Goal: Task Accomplishment & Management: Complete application form

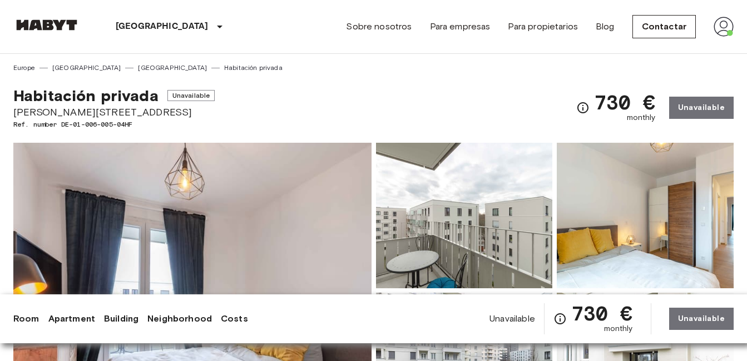
click at [725, 26] on img at bounding box center [723, 27] width 20 height 20
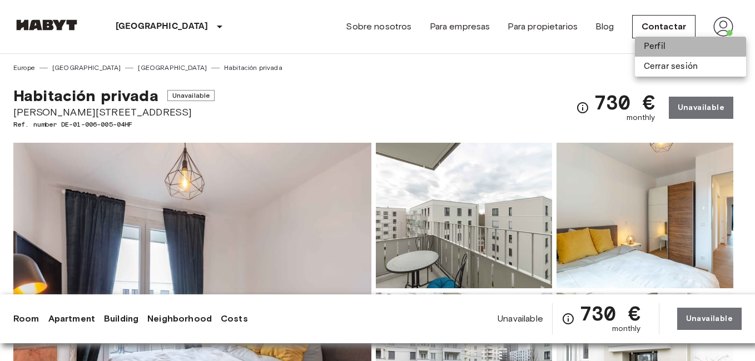
click at [644, 50] on li "Perfil" at bounding box center [690, 47] width 111 height 20
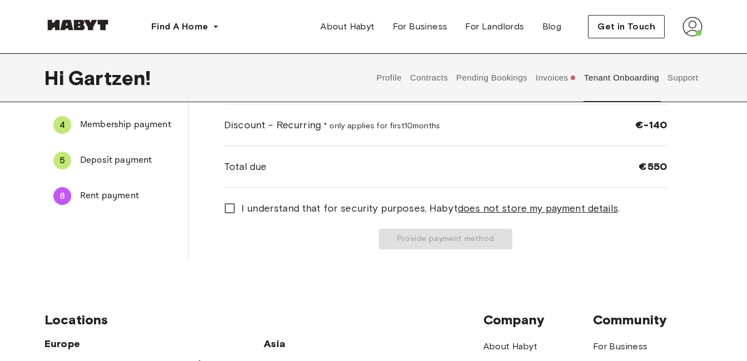
scroll to position [173, 0]
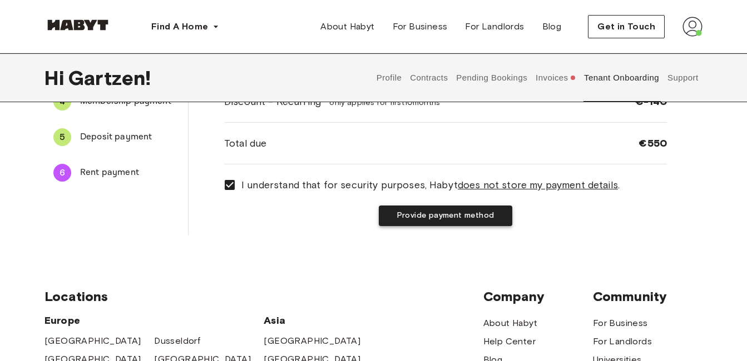
click at [426, 215] on button "Provide payment method" at bounding box center [445, 216] width 133 height 21
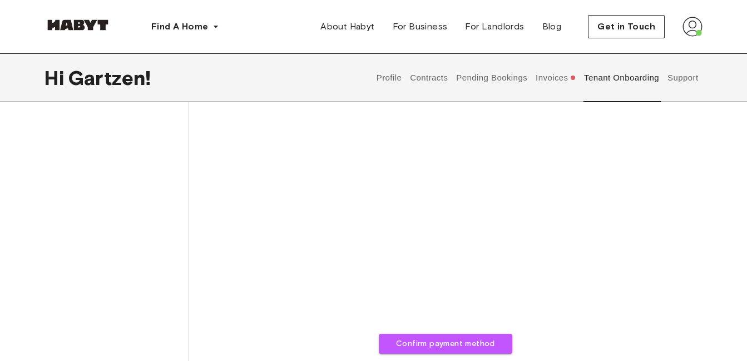
scroll to position [369, 0]
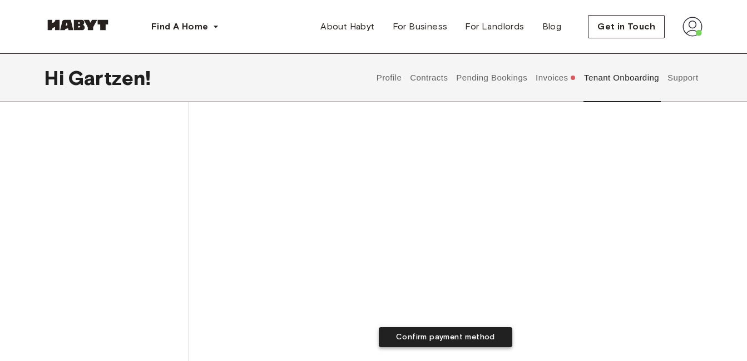
click at [424, 340] on button "Confirm payment method" at bounding box center [445, 337] width 133 height 21
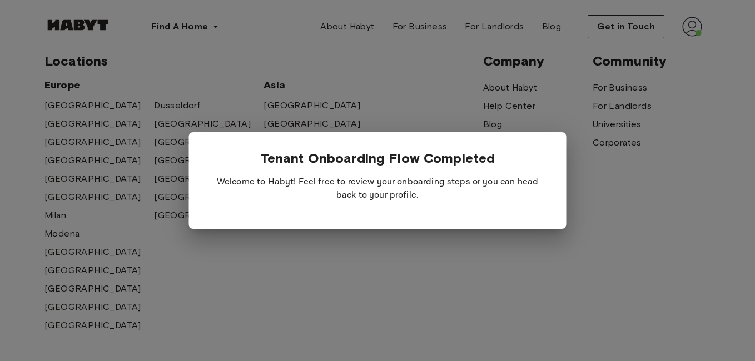
drag, startPoint x: 449, startPoint y: 197, endPoint x: 570, endPoint y: 165, distance: 125.6
click at [570, 165] on div "Tenant Onboarding Flow Completed Welcome to Habyt! Feel free to review your onb…" at bounding box center [377, 180] width 755 height 361
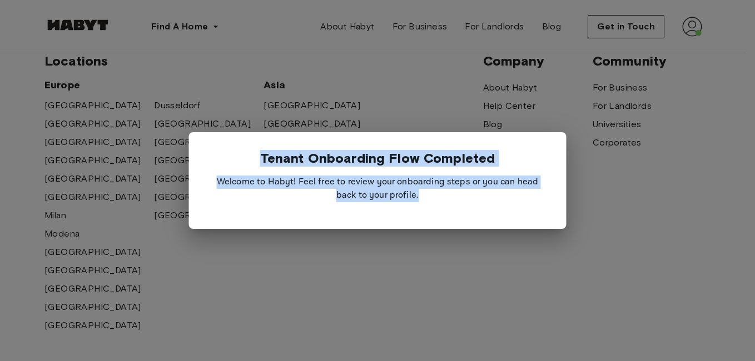
drag, startPoint x: 570, startPoint y: 165, endPoint x: 637, endPoint y: 171, distance: 67.6
click at [637, 171] on div at bounding box center [377, 180] width 755 height 361
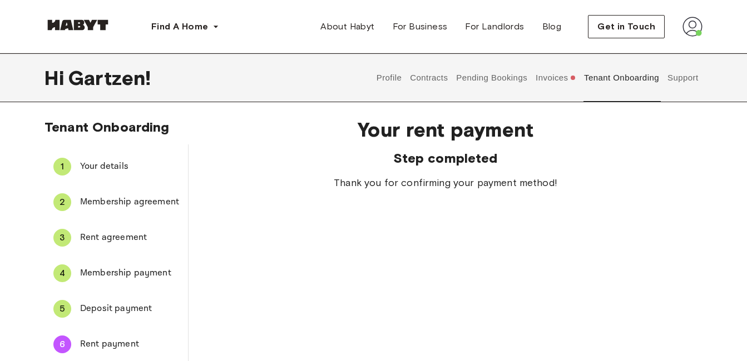
scroll to position [0, 0]
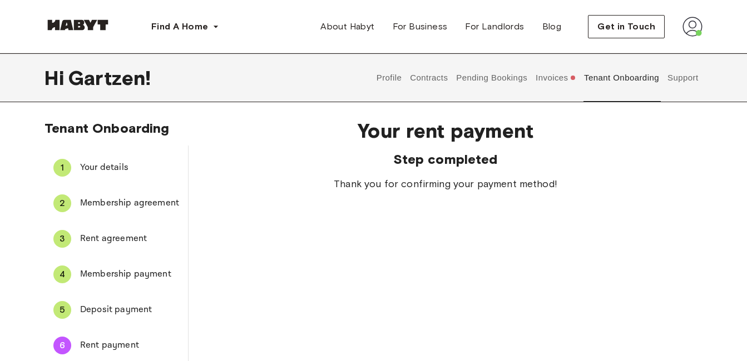
click at [555, 78] on button "Invoices" at bounding box center [555, 77] width 43 height 49
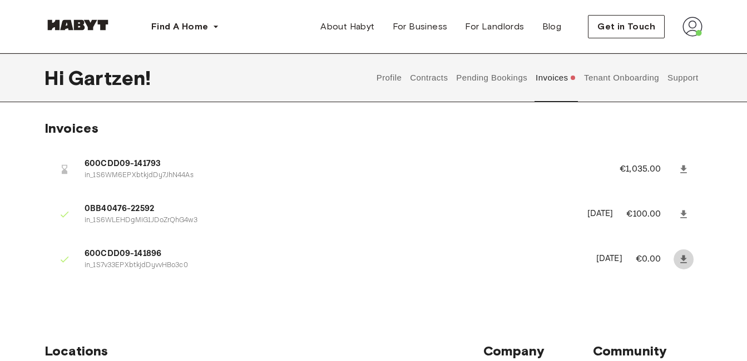
click at [682, 255] on icon at bounding box center [683, 259] width 11 height 11
click at [560, 79] on button "Invoices" at bounding box center [555, 77] width 43 height 49
click at [656, 75] on button "Tenant Onboarding" at bounding box center [622, 77] width 78 height 49
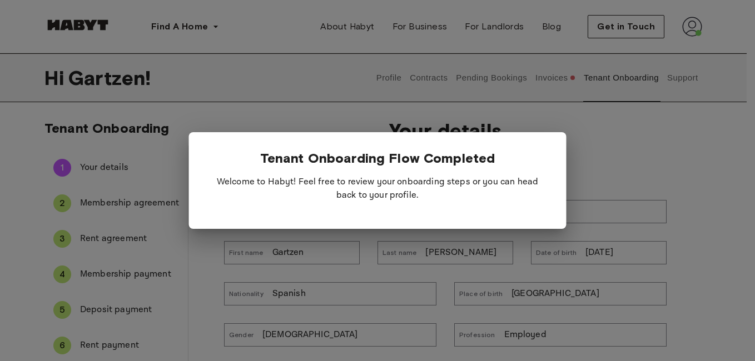
click at [480, 155] on span "Tenant Onboarding Flow Completed" at bounding box center [377, 158] width 235 height 16
click at [542, 269] on div at bounding box center [377, 180] width 755 height 361
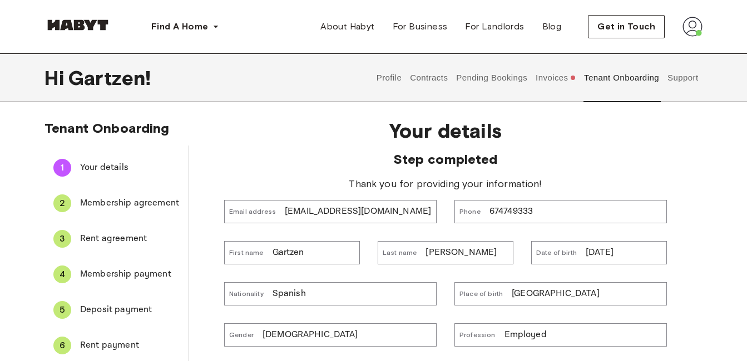
click at [426, 76] on button "Contracts" at bounding box center [429, 77] width 41 height 49
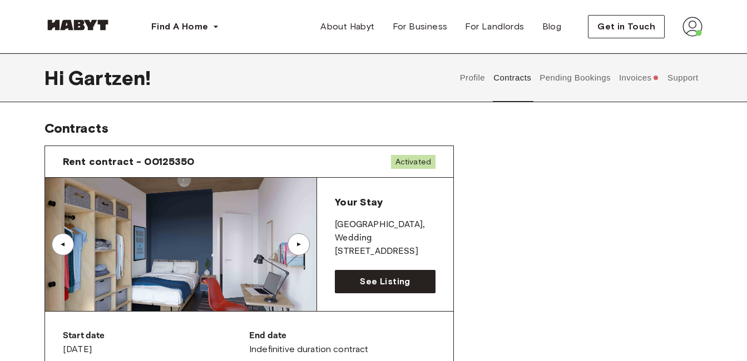
click at [152, 245] on img at bounding box center [180, 244] width 271 height 133
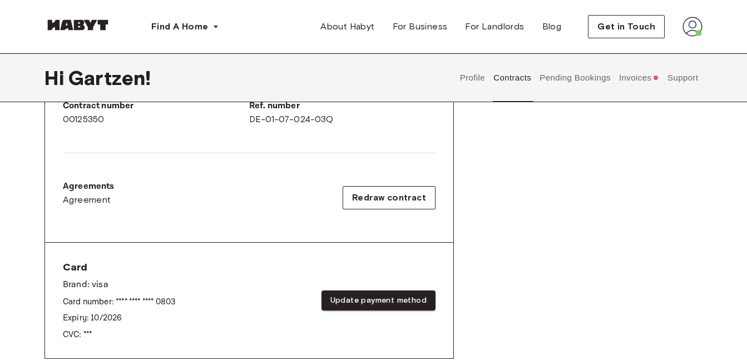
scroll to position [302, 0]
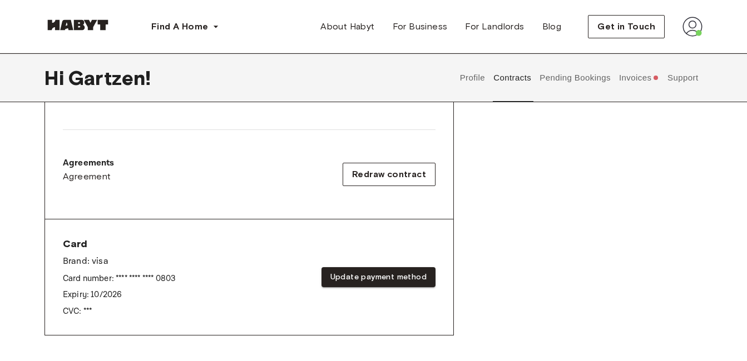
click at [272, 332] on div "Card Brand: visa Card number: **** **** **** 0803 Expiry: 10 / 2026 CVC: *** Up…" at bounding box center [249, 278] width 408 height 116
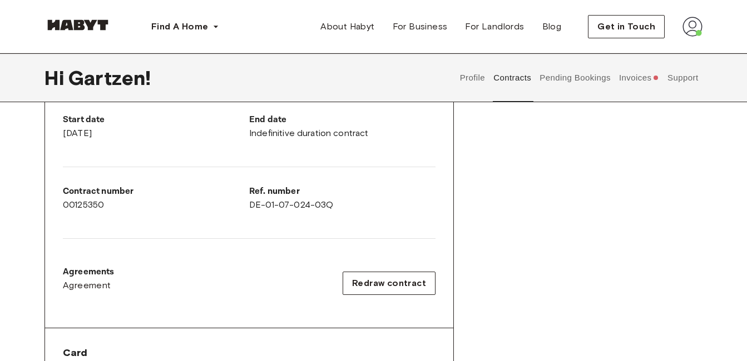
scroll to position [0, 0]
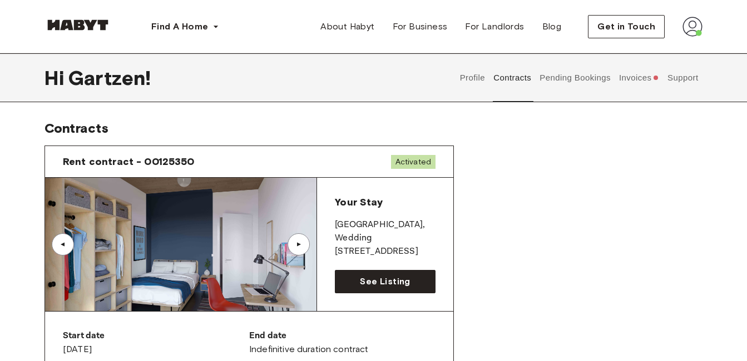
click at [623, 85] on button "Invoices" at bounding box center [638, 77] width 43 height 49
